Goal: Transaction & Acquisition: Purchase product/service

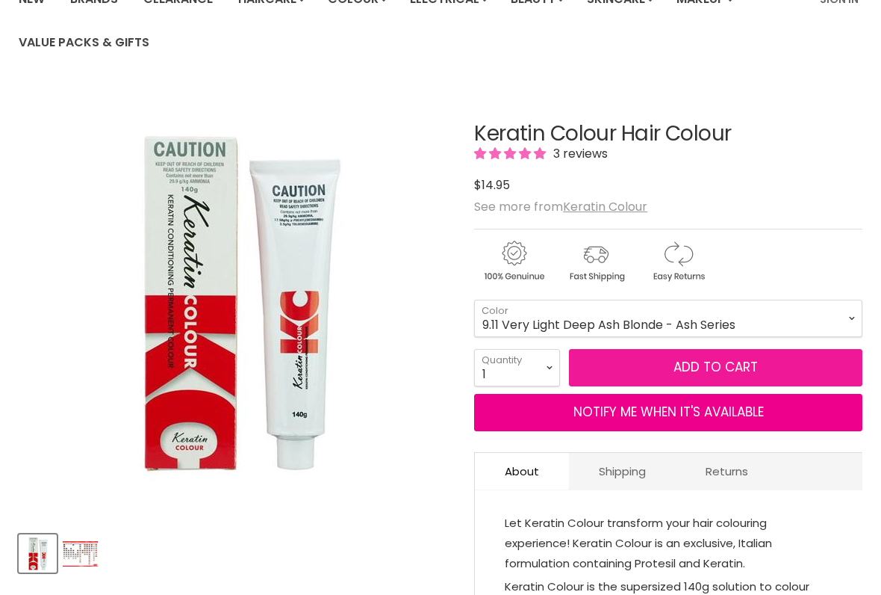
click at [689, 371] on span "Add to cart" at bounding box center [716, 367] width 84 height 18
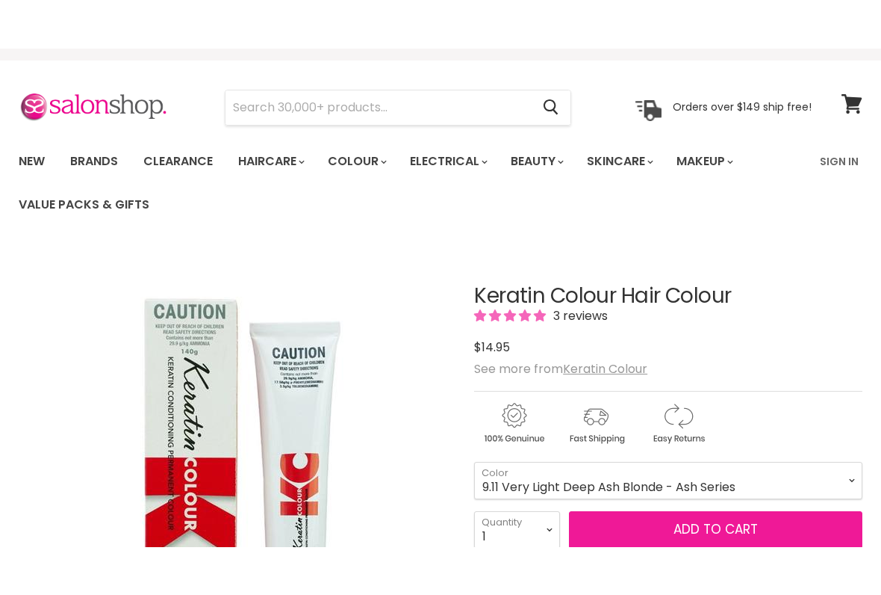
scroll to position [26, 0]
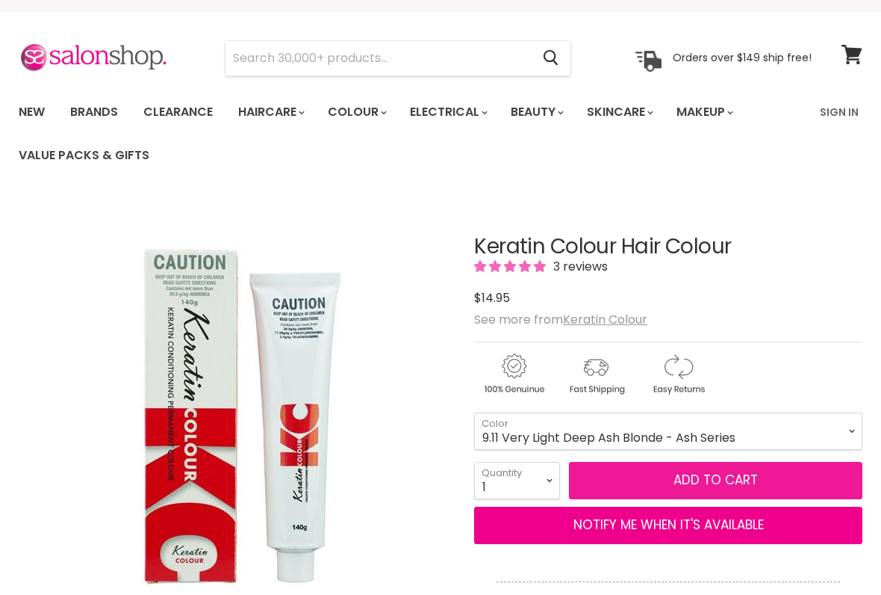
click at [688, 483] on span "Add to cart" at bounding box center [716, 480] width 84 height 18
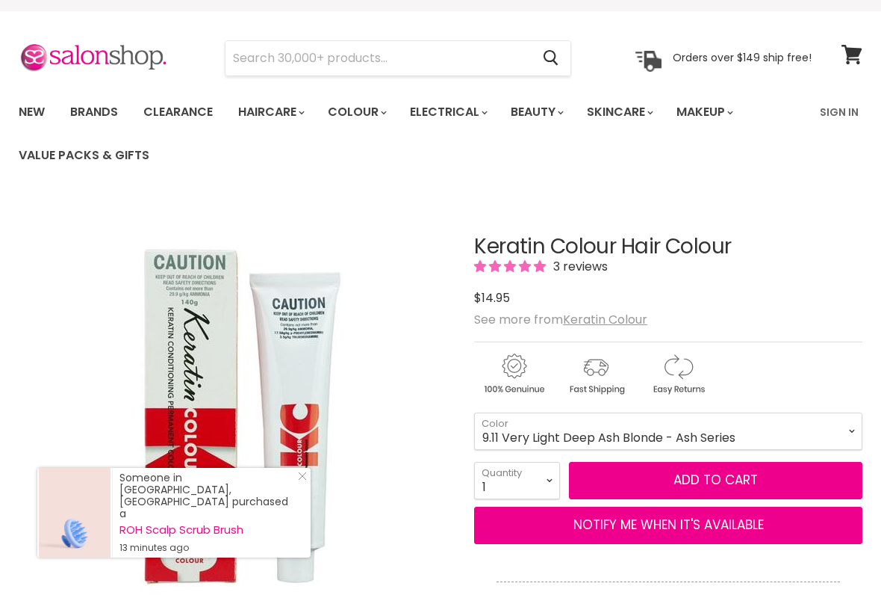
click at [548, 485] on select "1 2 3 4 5 6 7 8 9 10+" at bounding box center [517, 480] width 86 height 37
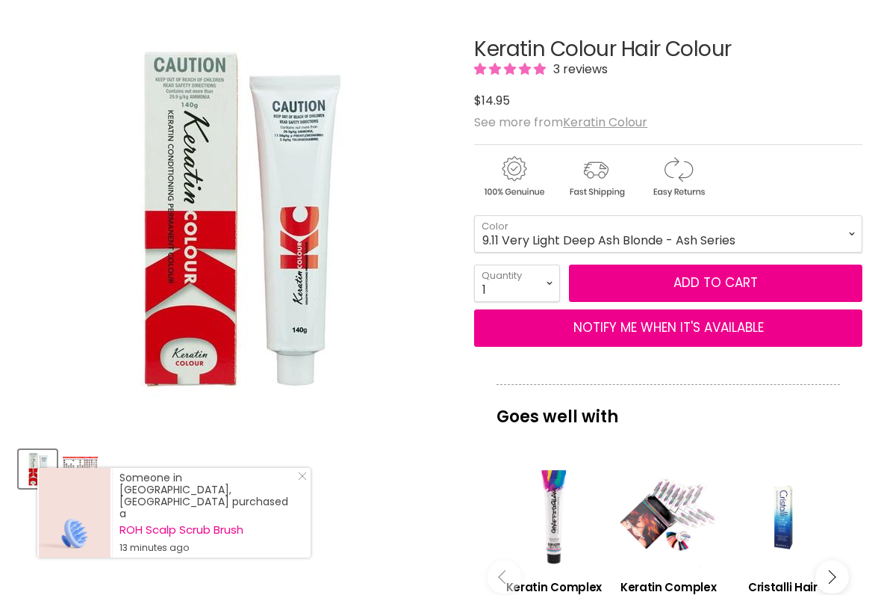
click at [553, 290] on select "1 2 3 4 5 6 7 8 9 10+" at bounding box center [517, 282] width 86 height 37
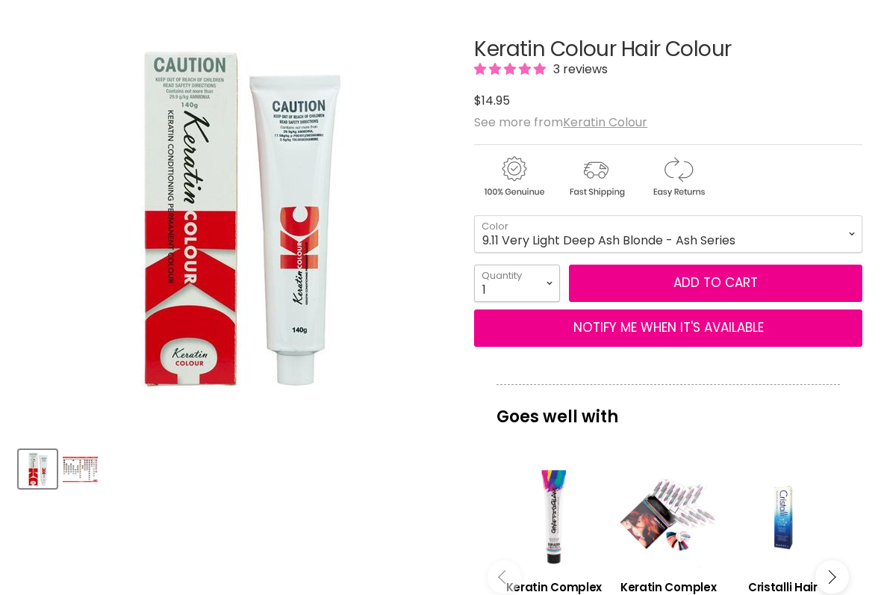
select select "2"
type input "2"
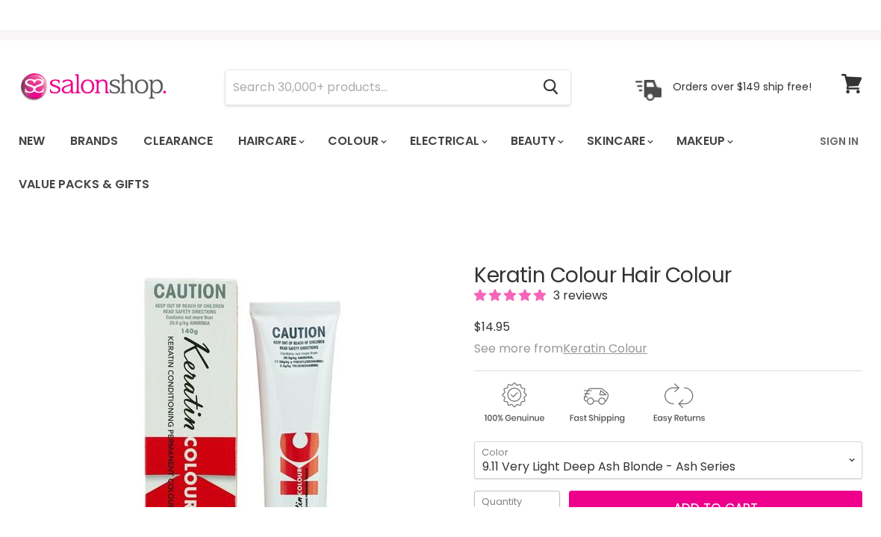
scroll to position [0, 0]
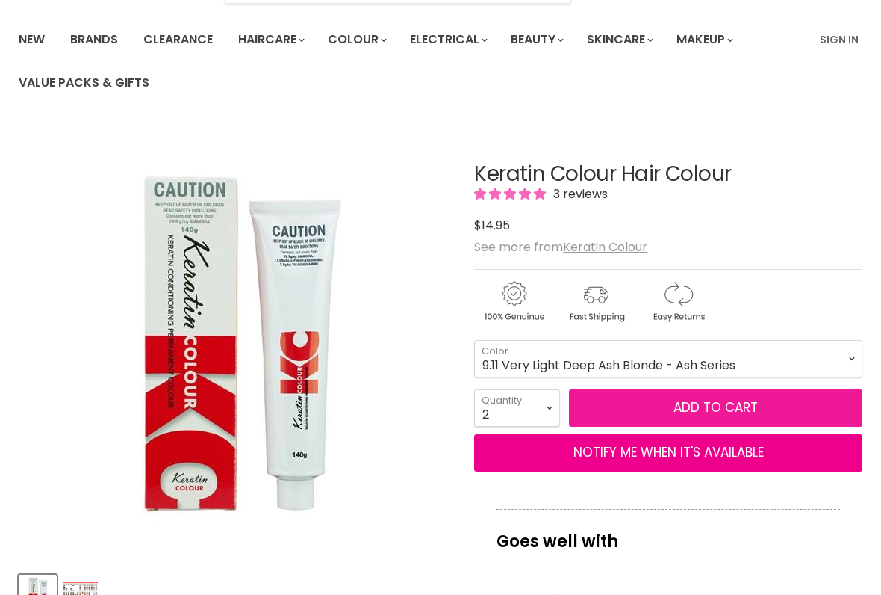
click at [696, 416] on span "Add to cart" at bounding box center [716, 408] width 84 height 18
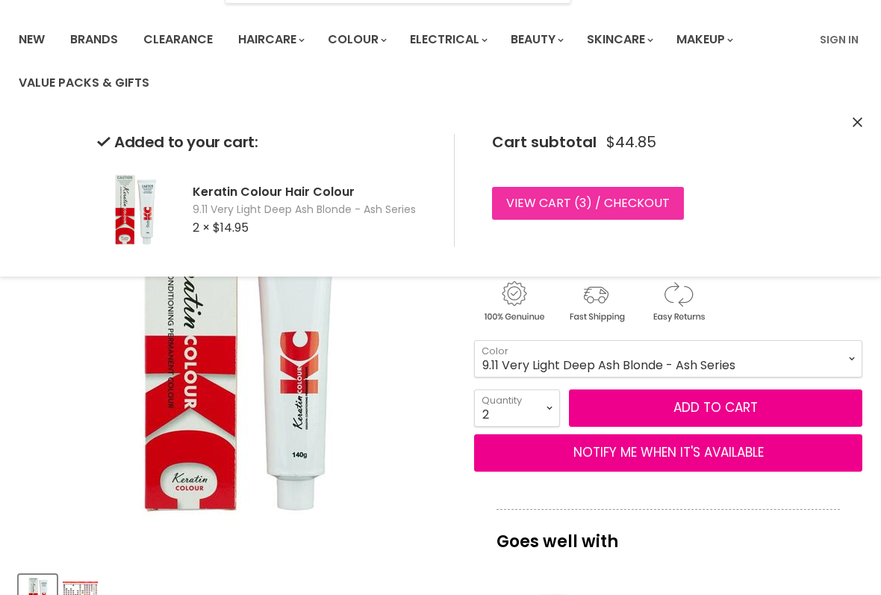
click at [567, 206] on link "View cart ( 3 ) / Checkout" at bounding box center [588, 203] width 192 height 33
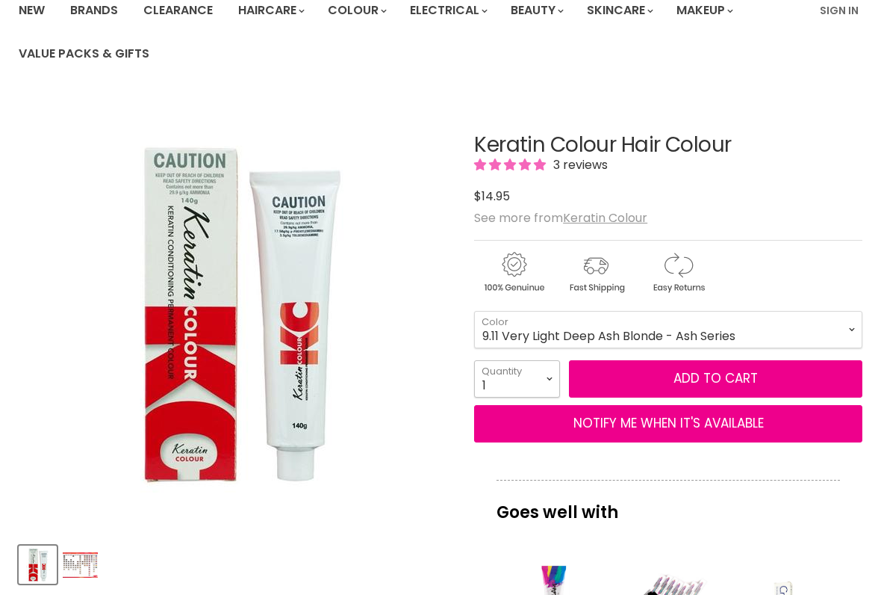
click at [552, 386] on select "1 2 3 4 5 6 7 8 9 10+" at bounding box center [517, 378] width 86 height 37
select select "2"
type input "2"
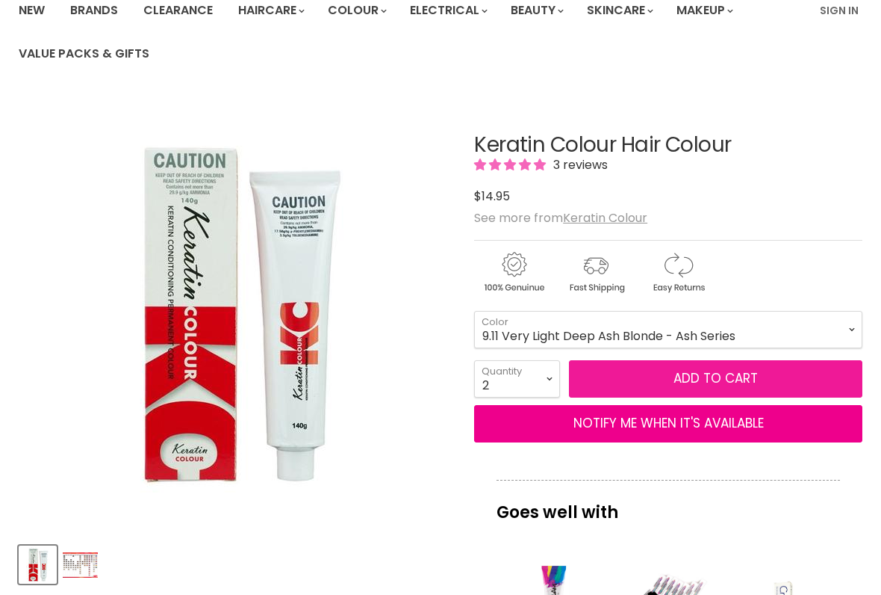
click at [701, 385] on span "Add to cart" at bounding box center [716, 378] width 84 height 18
click at [700, 376] on span "Add to cart" at bounding box center [716, 378] width 84 height 18
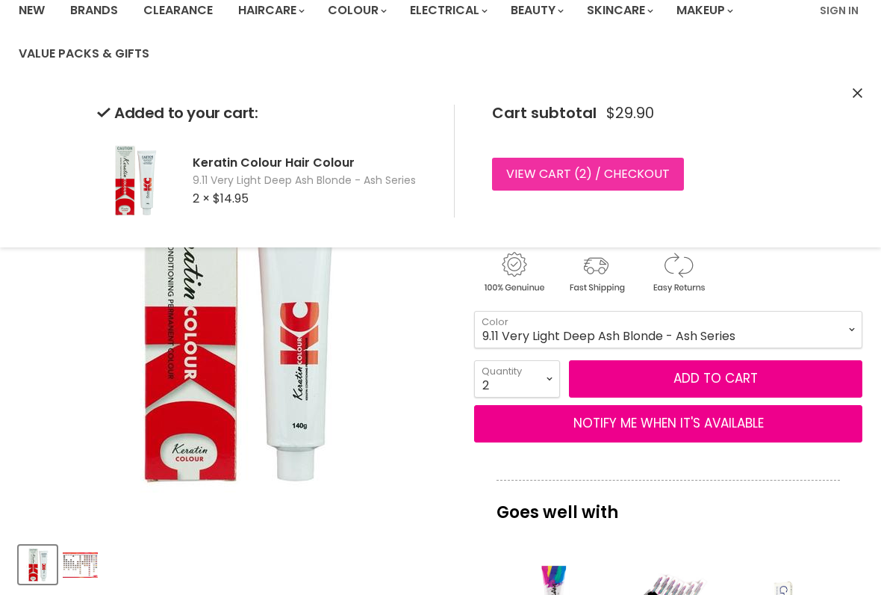
click at [554, 180] on link "View cart ( 2 ) / Checkout" at bounding box center [588, 174] width 192 height 33
